Goal: Use online tool/utility: Use online tool/utility

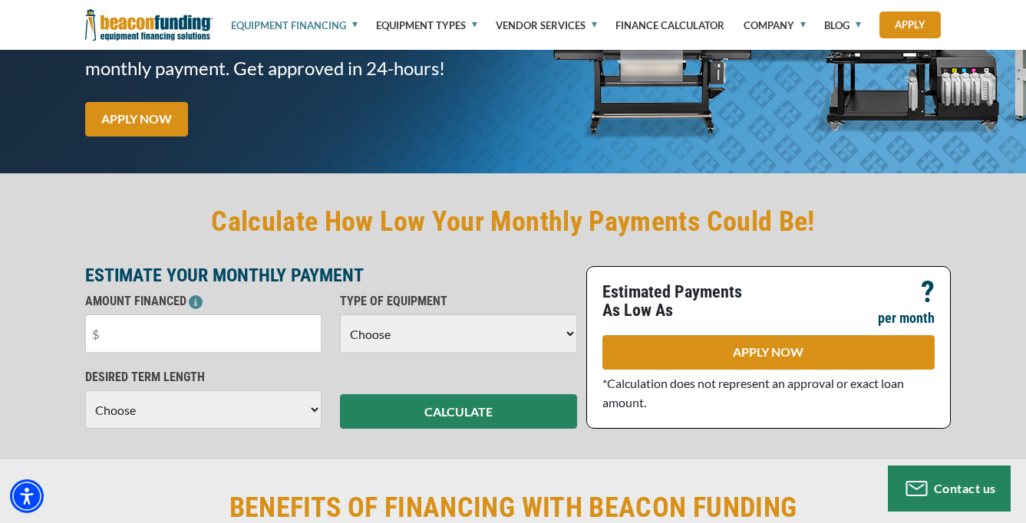
scroll to position [300, 0]
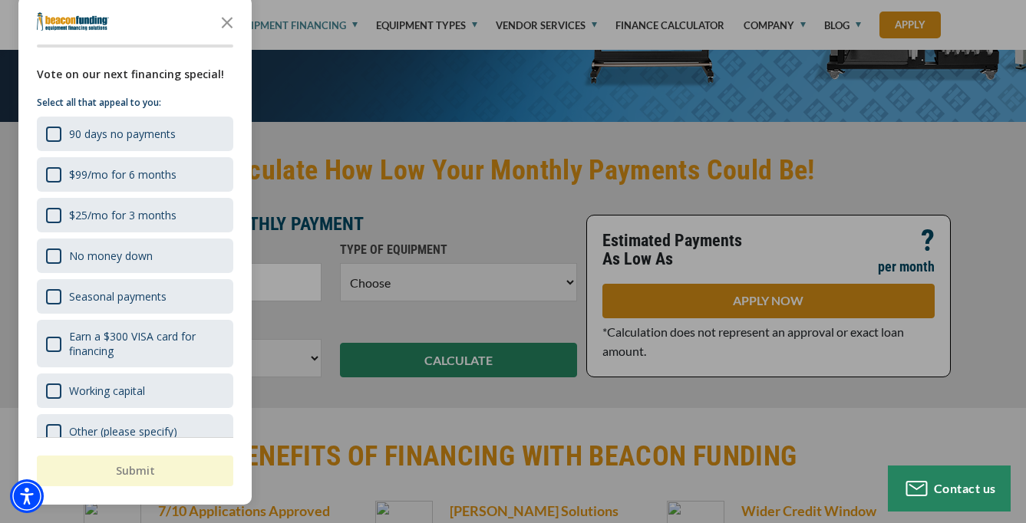
click at [450, 221] on div "button" at bounding box center [513, 261] width 1026 height 523
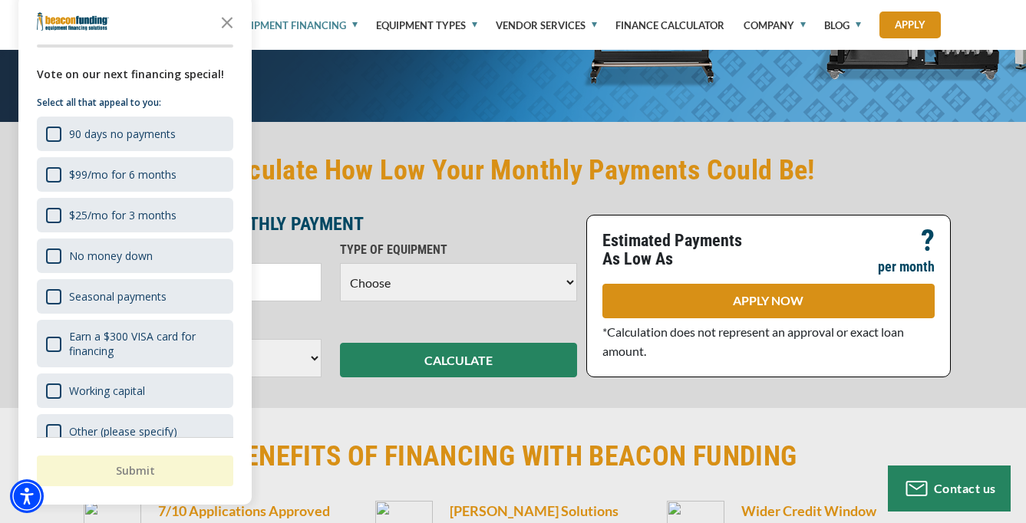
click at [419, 227] on p "ESTIMATE YOUR MONTHLY PAYMENT" at bounding box center [331, 224] width 492 height 18
click at [516, 285] on select "Choose Backhoe Boom/Bucket Truck Chipper Commercial Mower Crane DTG/DTF Printin…" at bounding box center [458, 282] width 237 height 38
select select "1"
click at [226, 20] on icon "Close the survey" at bounding box center [227, 21] width 31 height 31
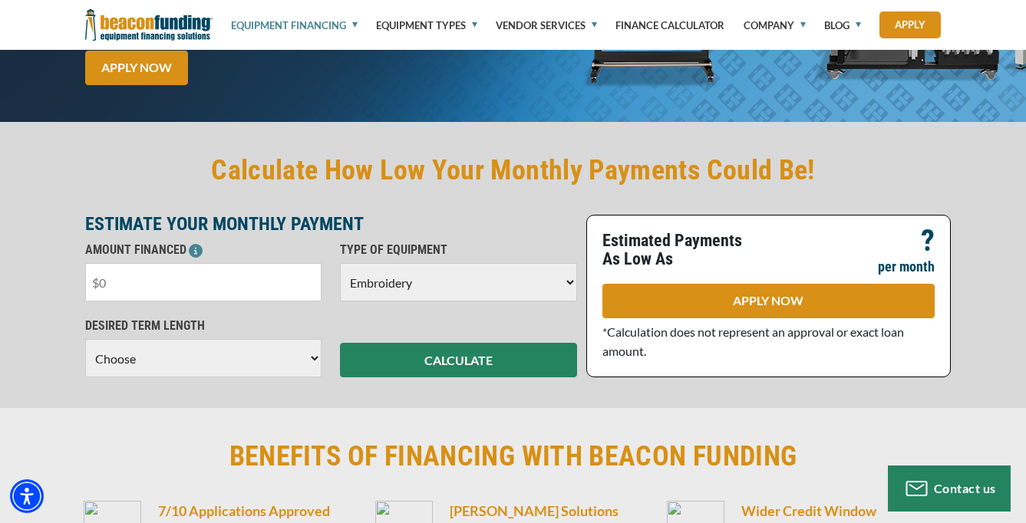
click at [204, 281] on input "text" at bounding box center [203, 282] width 237 height 38
click at [196, 357] on select "Choose 36 Months 48 Months 60 Months" at bounding box center [203, 358] width 237 height 38
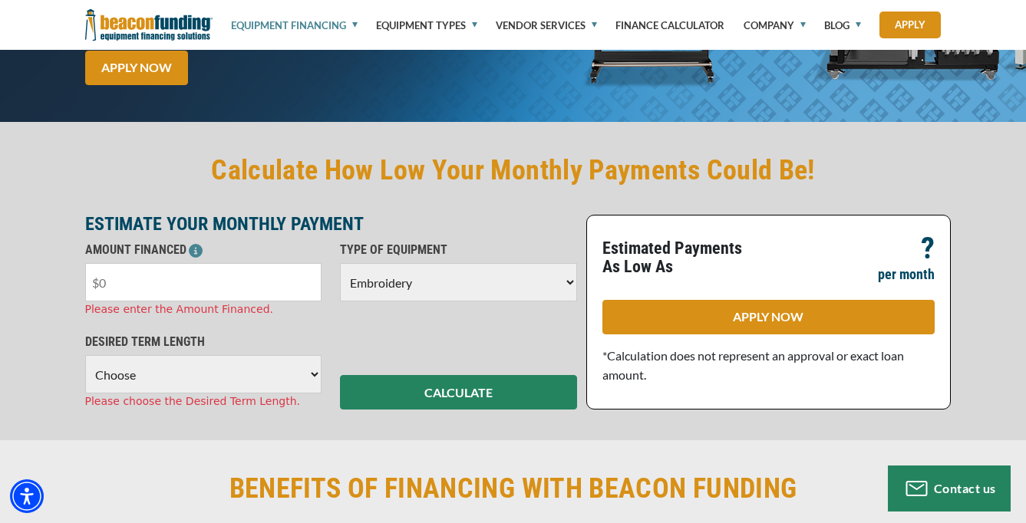
click at [150, 285] on input "text" at bounding box center [203, 282] width 237 height 38
type input "$8,000"
click at [186, 374] on select "Choose 36 Months 48 Months 60 Months" at bounding box center [203, 374] width 237 height 38
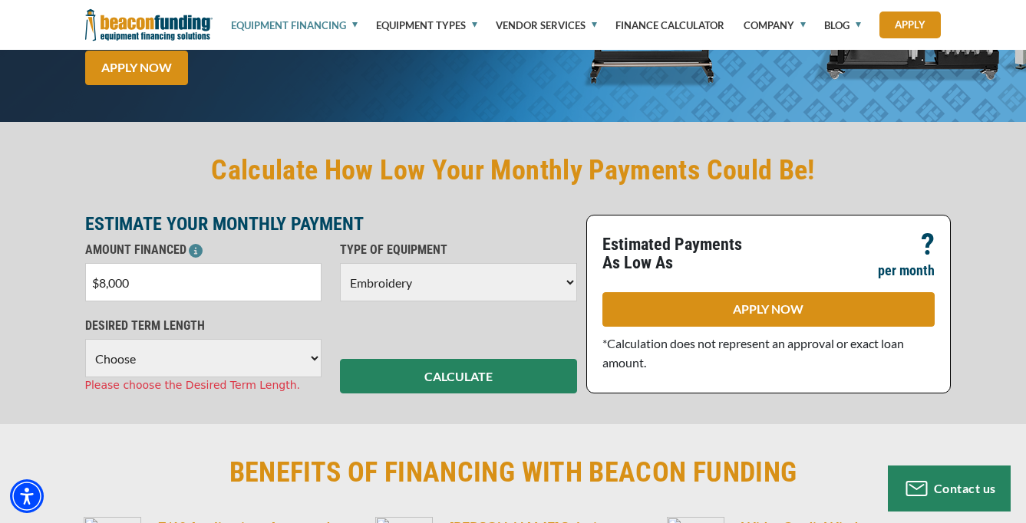
select select "36"
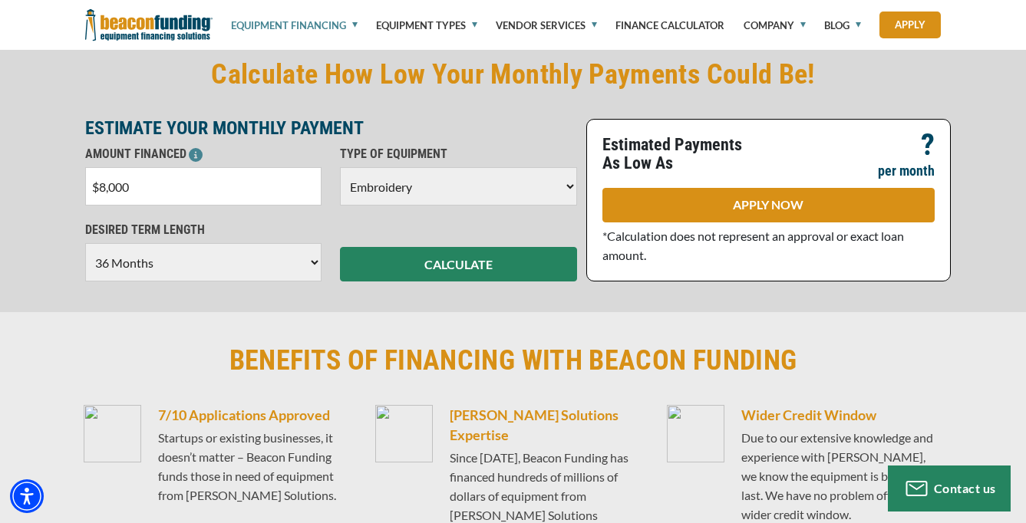
scroll to position [391, 0]
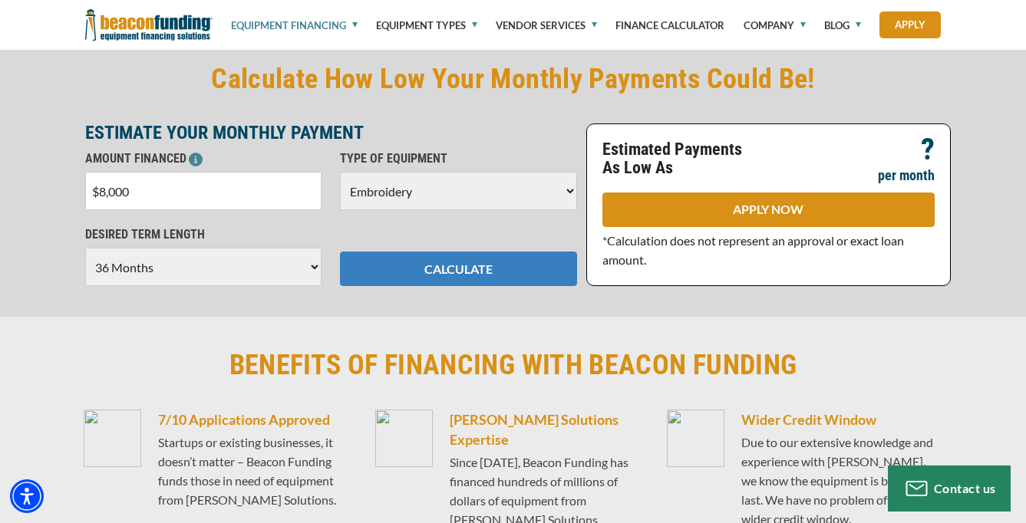
click at [452, 268] on button "CALCULATE" at bounding box center [458, 269] width 237 height 35
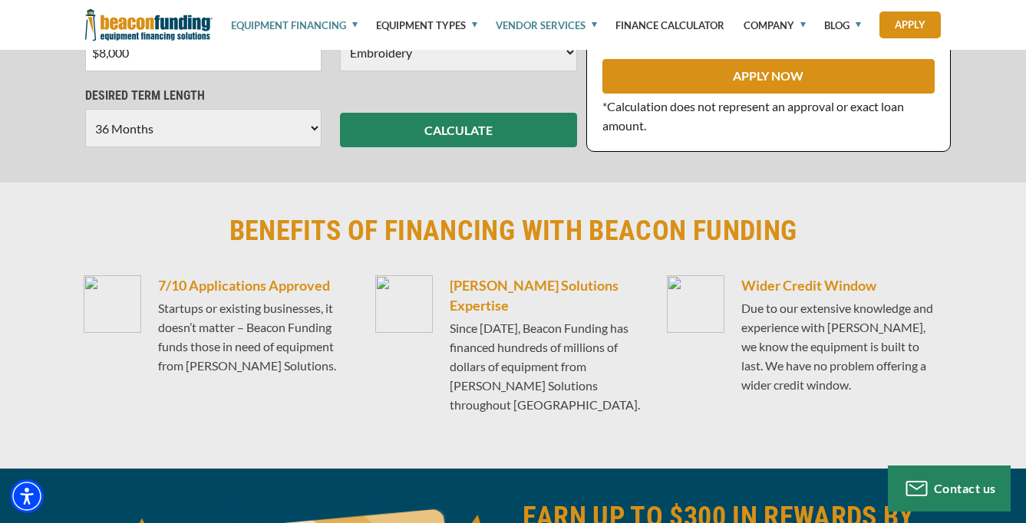
scroll to position [475, 0]
